Goal: Navigation & Orientation: Find specific page/section

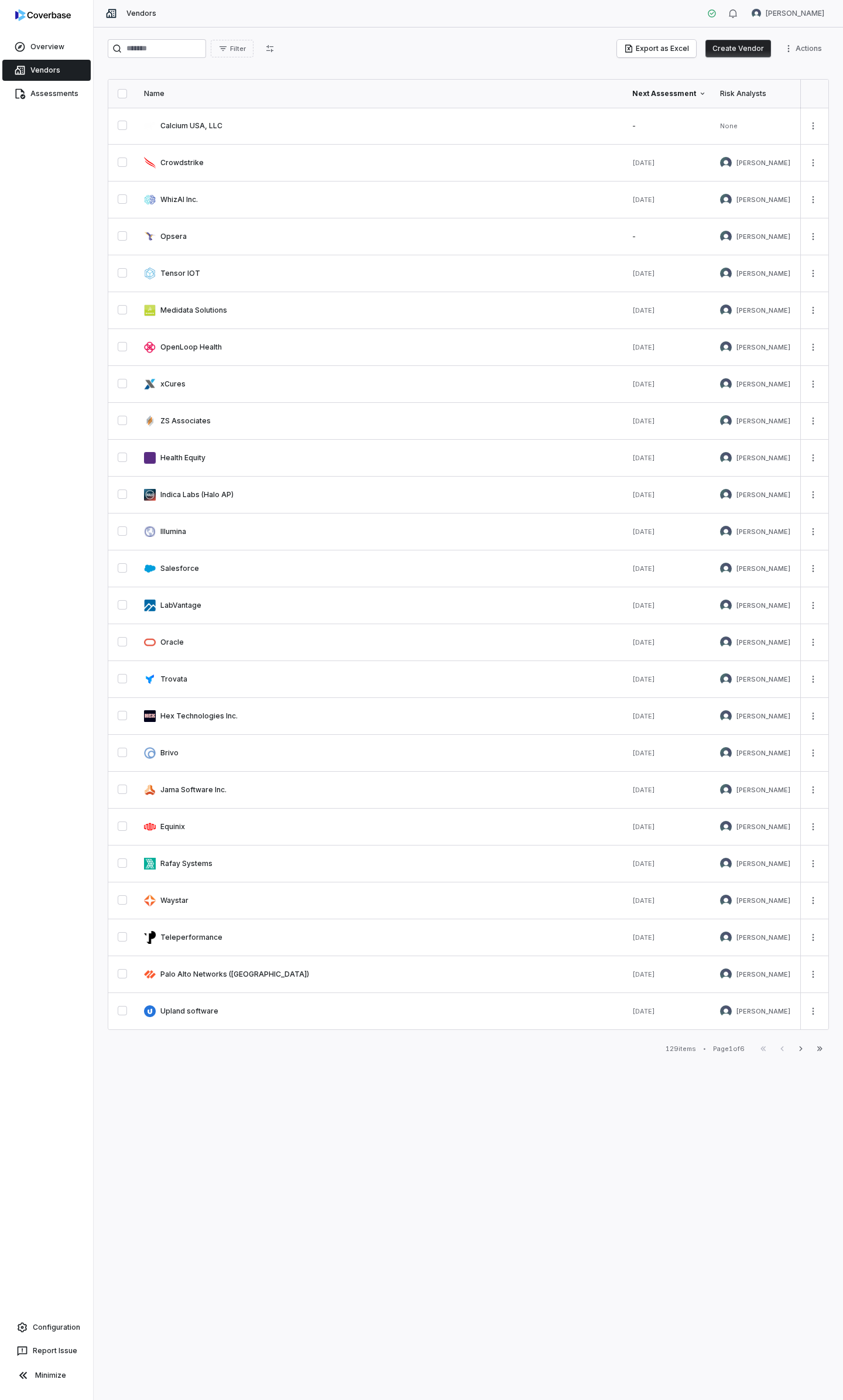
click at [671, 92] on div "Next Assessment" at bounding box center [669, 93] width 74 height 10
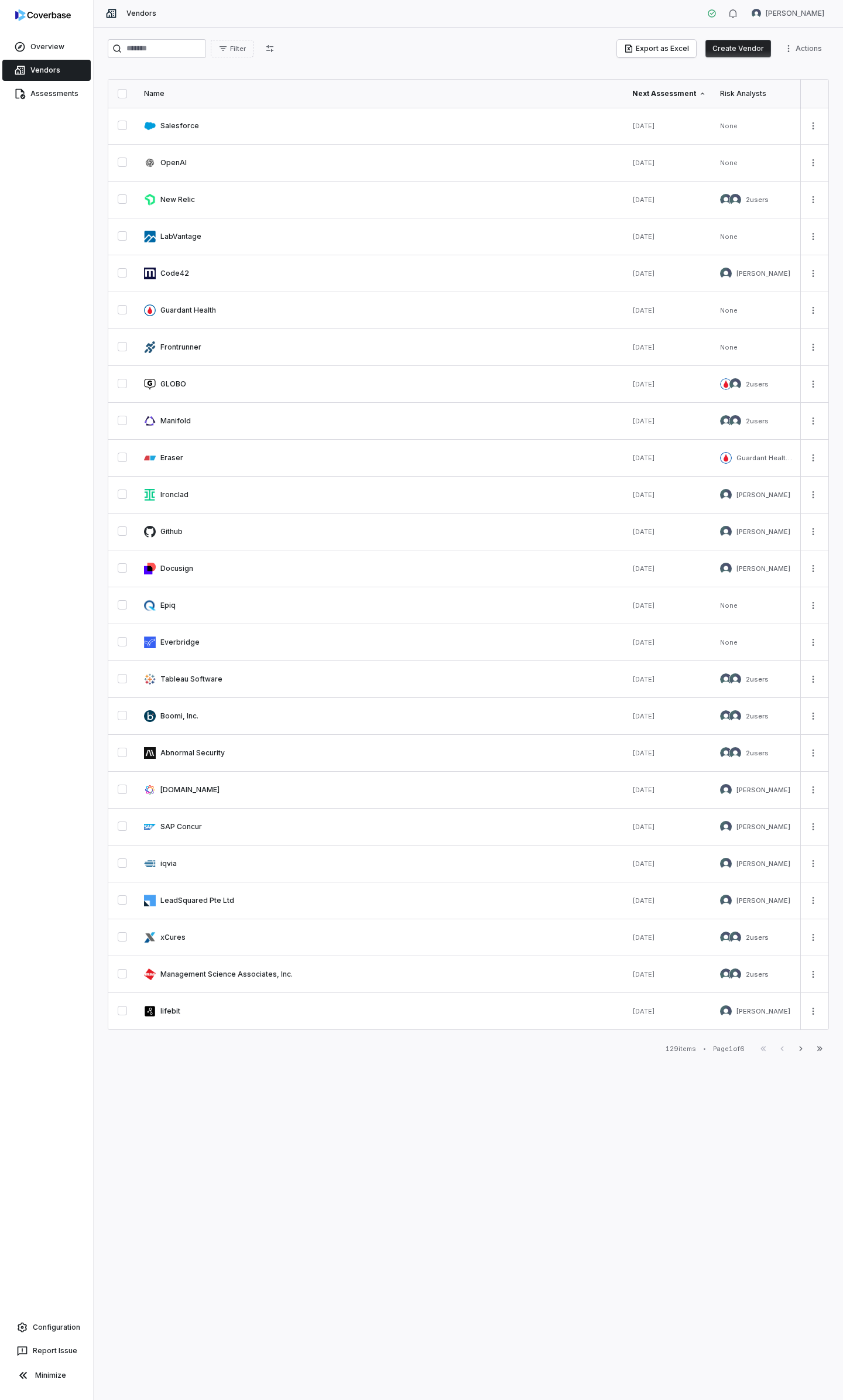
click at [677, 86] on th "Next Assessment" at bounding box center [669, 94] width 88 height 28
click at [704, 94] on icon at bounding box center [702, 94] width 7 height 7
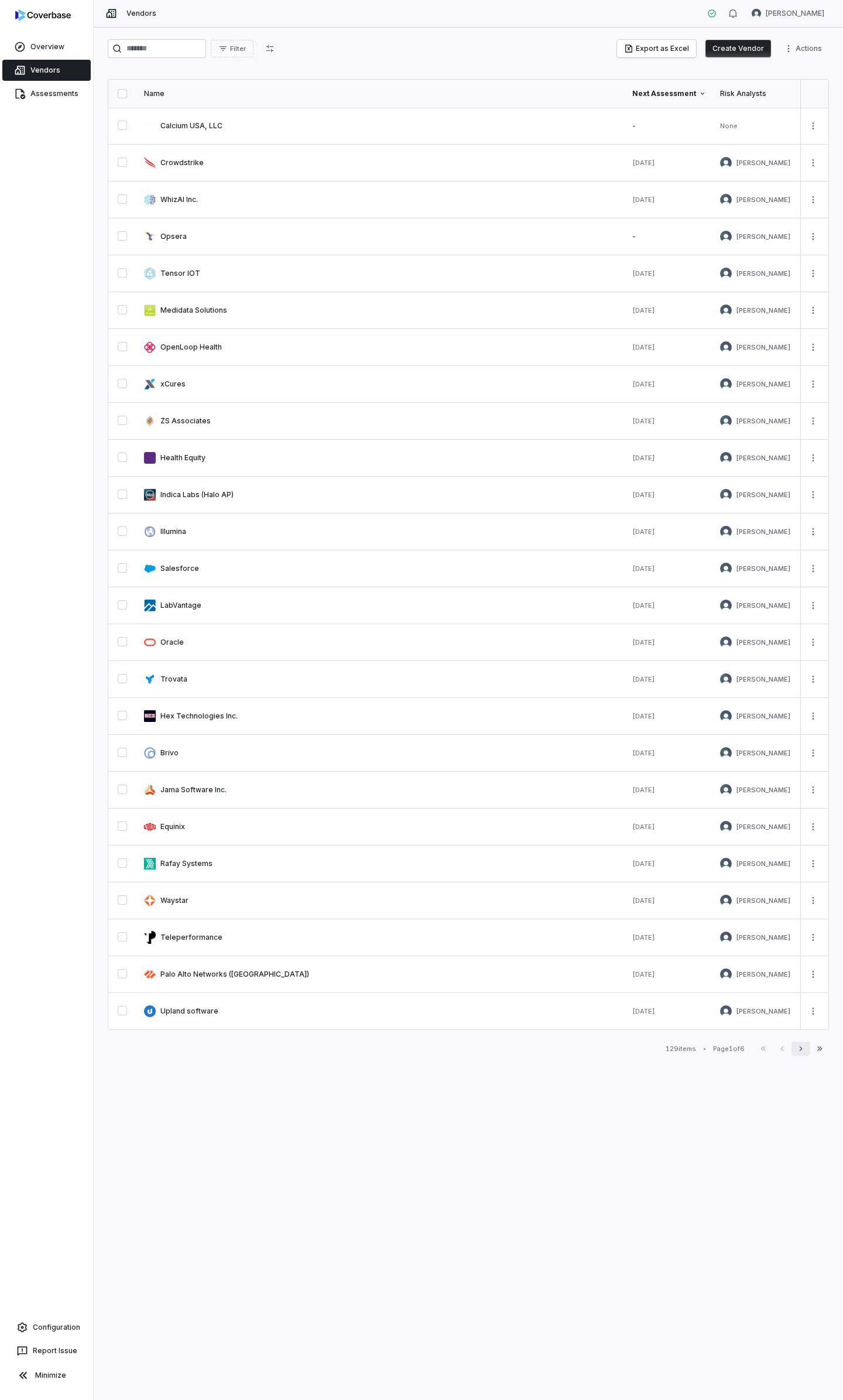
click at [801, 1046] on icon "button" at bounding box center [801, 1048] width 10 height 10
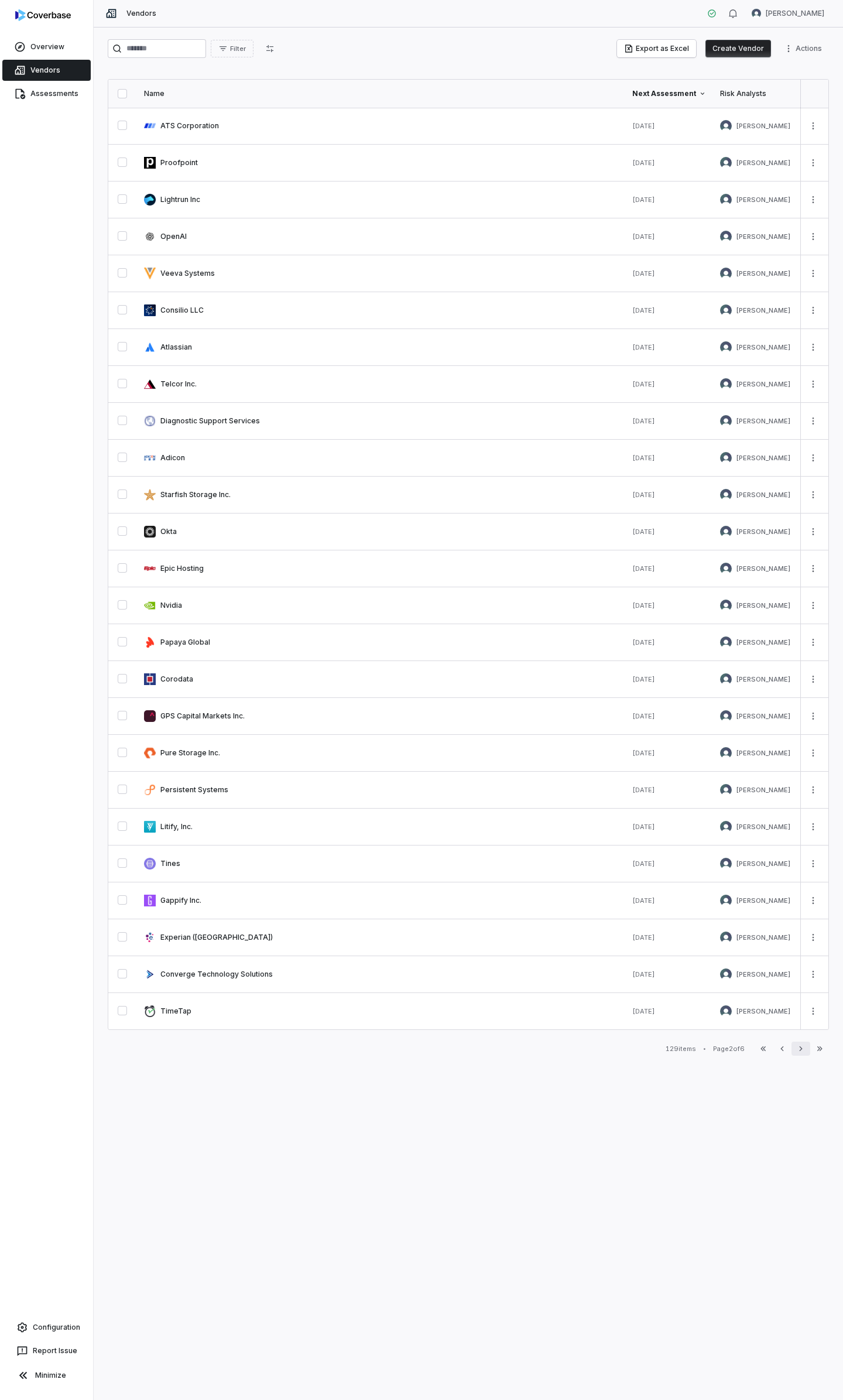
click at [796, 1046] on icon "button" at bounding box center [801, 1048] width 10 height 10
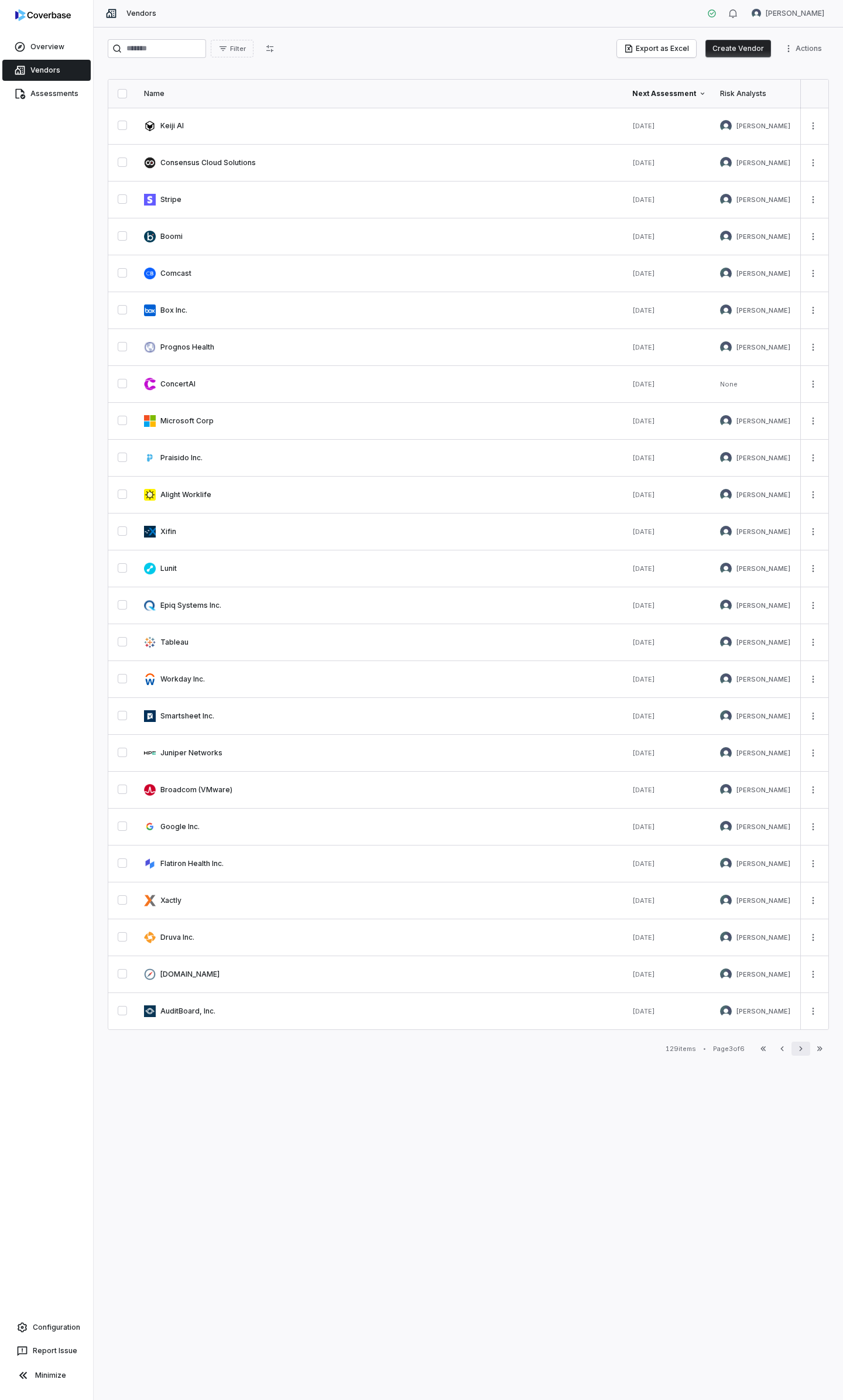
click at [800, 1051] on icon "button" at bounding box center [800, 1048] width 3 height 4
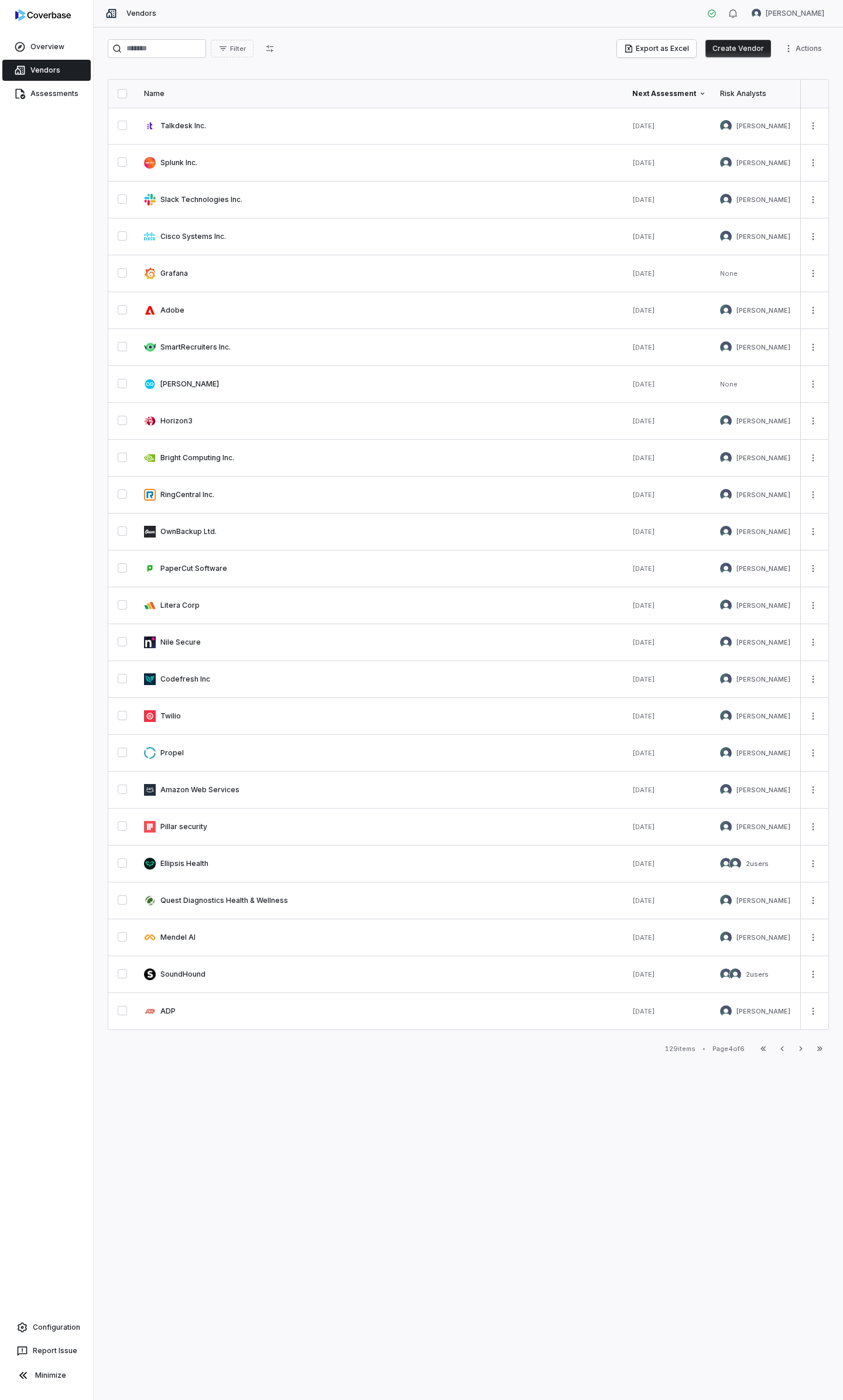
drag, startPoint x: 803, startPoint y: 1050, endPoint x: 692, endPoint y: 1171, distance: 164.2
click at [803, 1050] on icon "button" at bounding box center [801, 1048] width 10 height 10
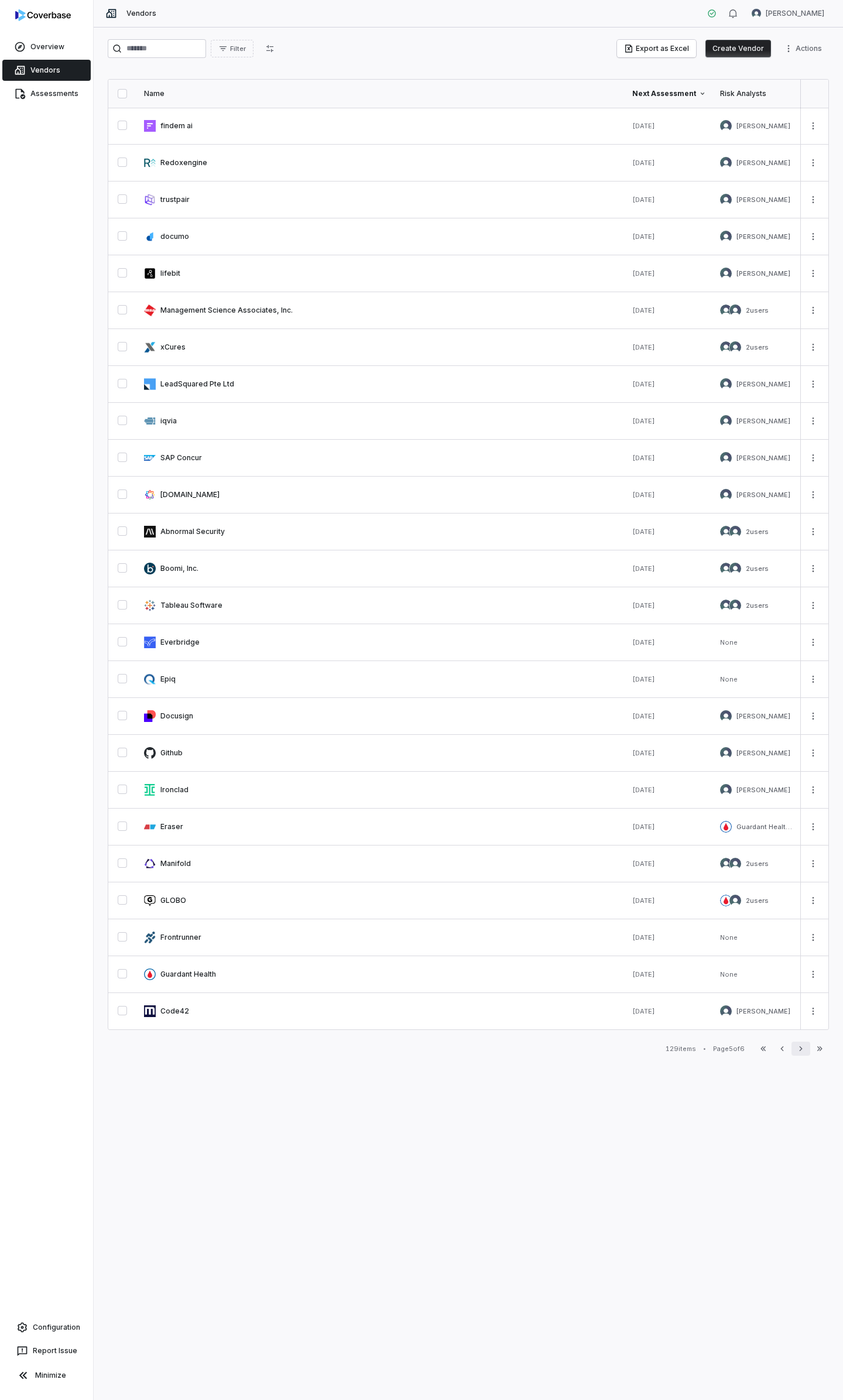
click at [797, 1047] on icon "button" at bounding box center [801, 1048] width 10 height 10
